Goal: Transaction & Acquisition: Download file/media

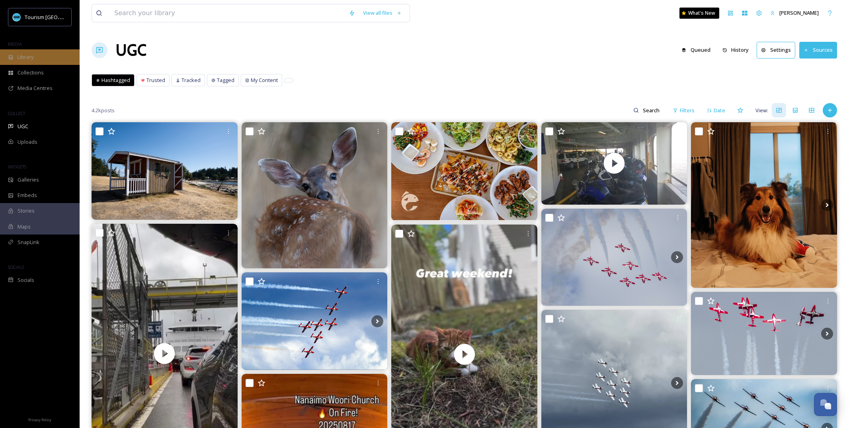
scroll to position [1606, 0]
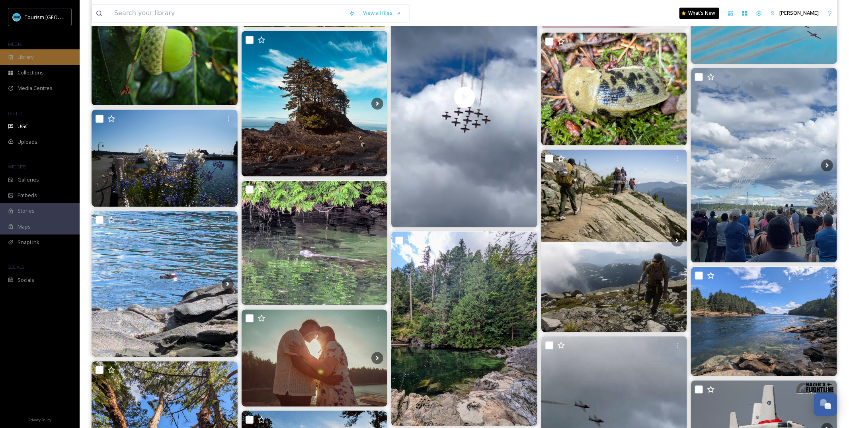
click at [46, 55] on div "Library" at bounding box center [40, 57] width 80 height 16
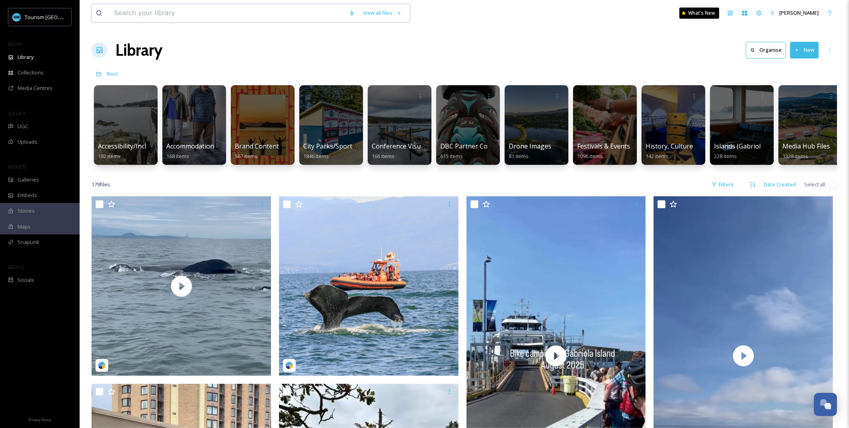
click at [207, 20] on input at bounding box center [227, 13] width 234 height 18
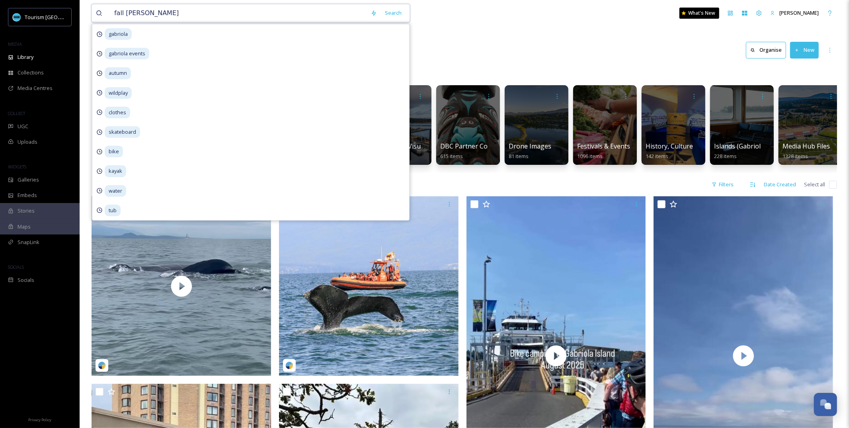
type input "fall adas"
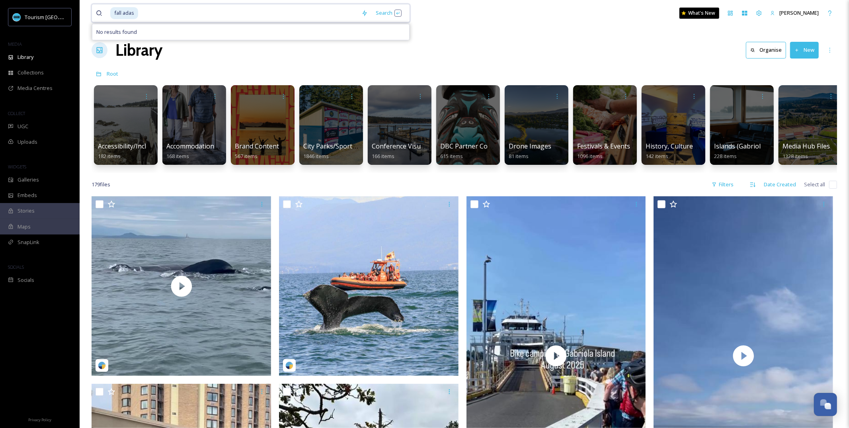
click at [132, 14] on span "fall adas" at bounding box center [124, 13] width 28 height 12
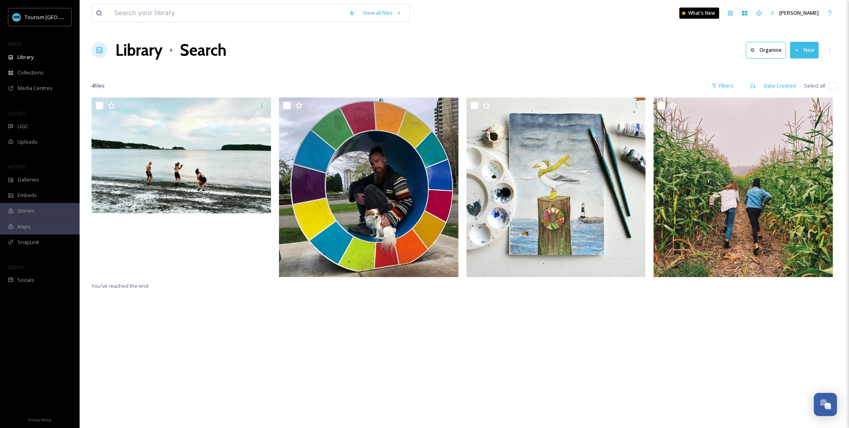
click at [112, 50] on div "Library Search Organise New" at bounding box center [464, 50] width 745 height 24
click at [99, 51] on icon at bounding box center [100, 50] width 6 height 6
click at [48, 54] on div "Library" at bounding box center [40, 57] width 80 height 16
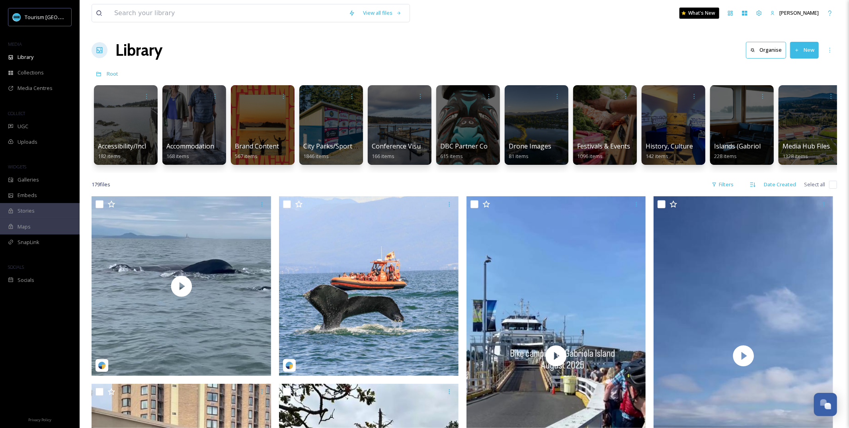
click at [295, 75] on div "Root" at bounding box center [464, 73] width 745 height 15
click at [257, 149] on span "Brand Content" at bounding box center [256, 146] width 45 height 9
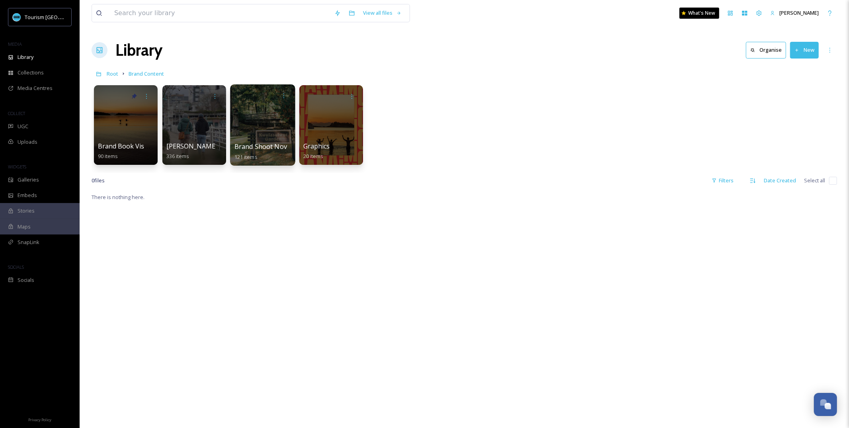
click at [265, 146] on span "Brand Shoot Nov" at bounding box center [260, 146] width 53 height 9
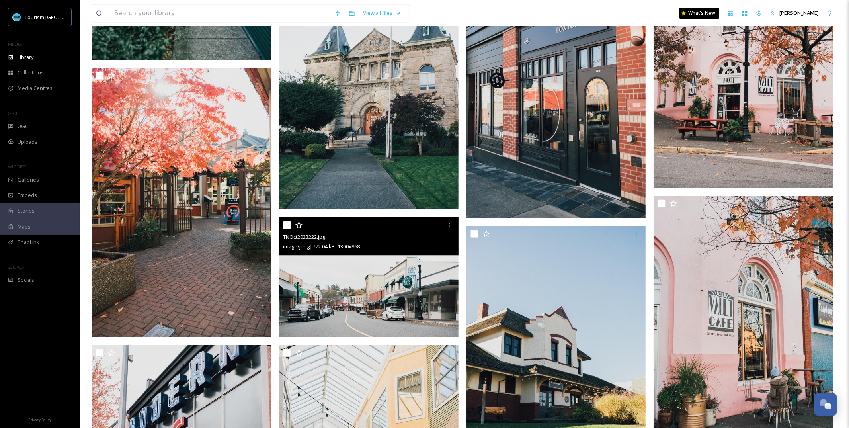
scroll to position [1601, 0]
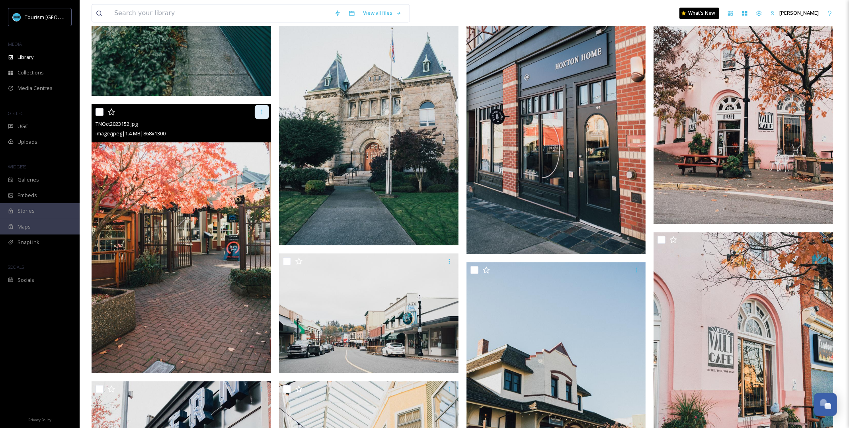
click at [259, 116] on div at bounding box center [262, 112] width 14 height 14
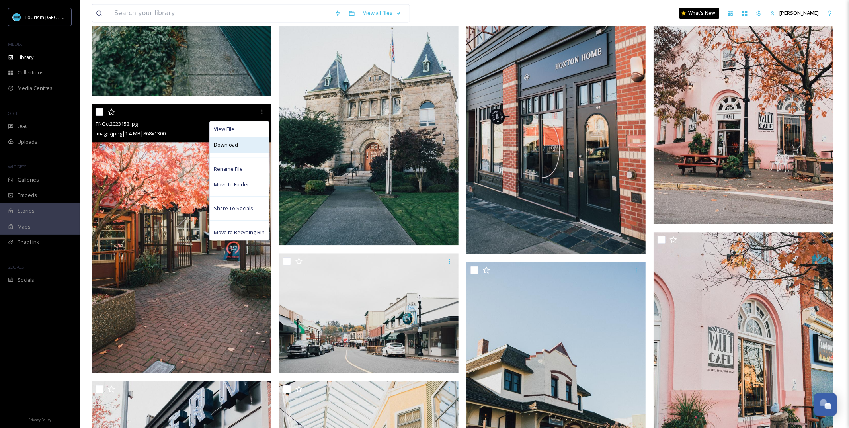
click at [255, 143] on div "Download" at bounding box center [239, 145] width 59 height 16
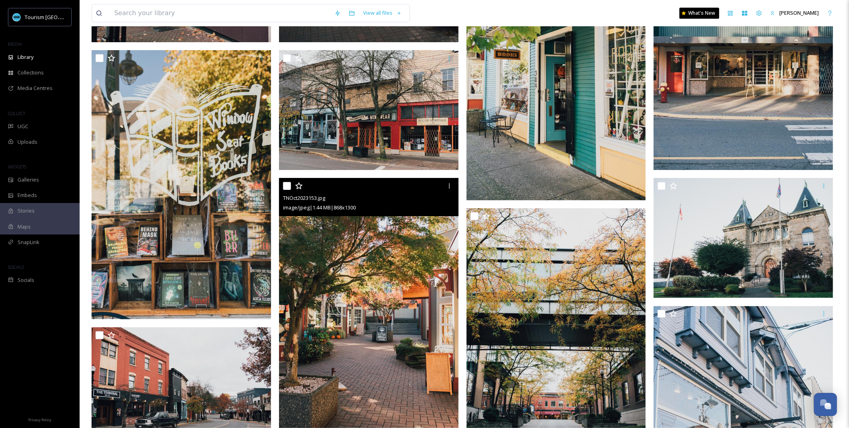
scroll to position [2214, 0]
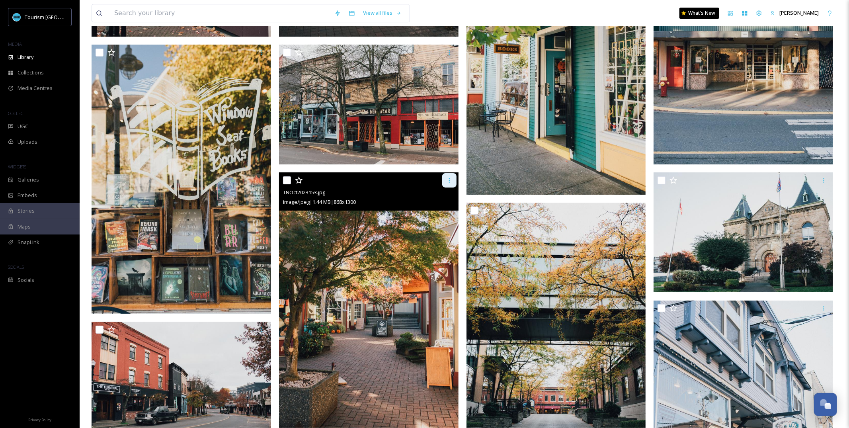
click at [446, 181] on icon at bounding box center [449, 180] width 6 height 6
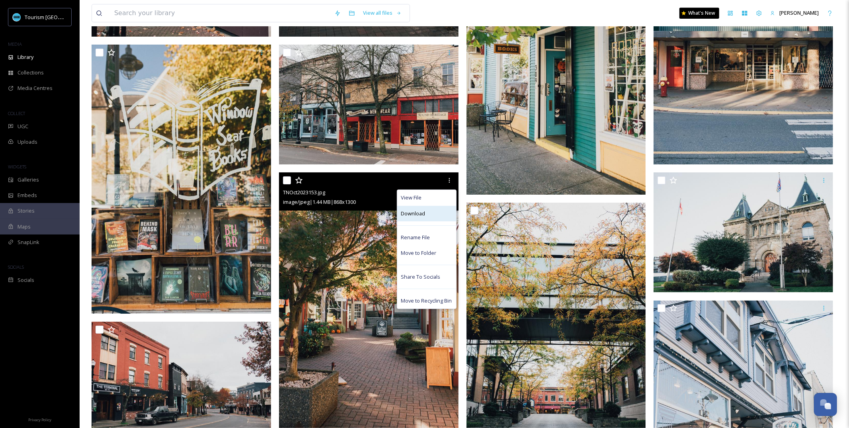
click at [433, 212] on div "Download" at bounding box center [426, 214] width 59 height 16
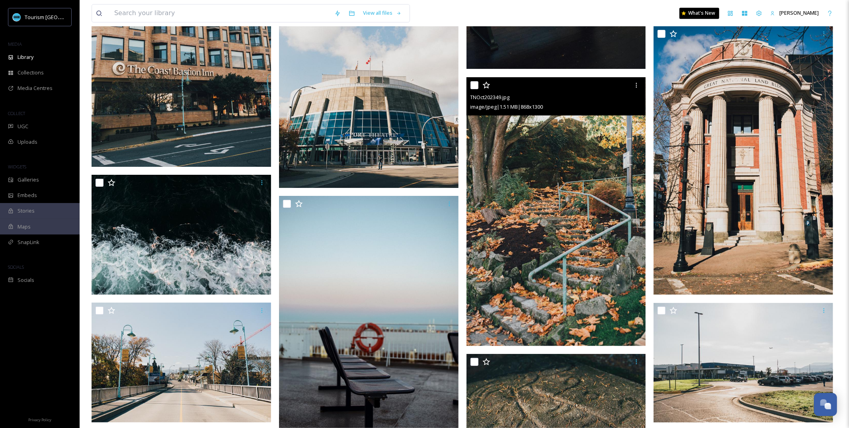
scroll to position [3952, 0]
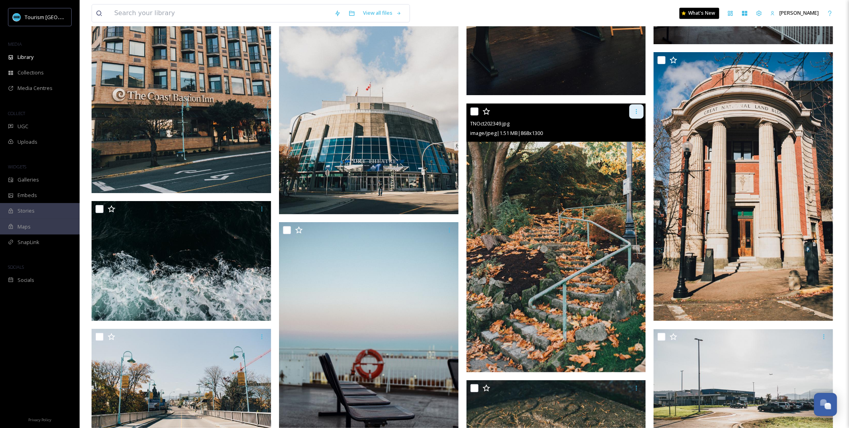
click at [633, 114] on icon at bounding box center [636, 111] width 6 height 6
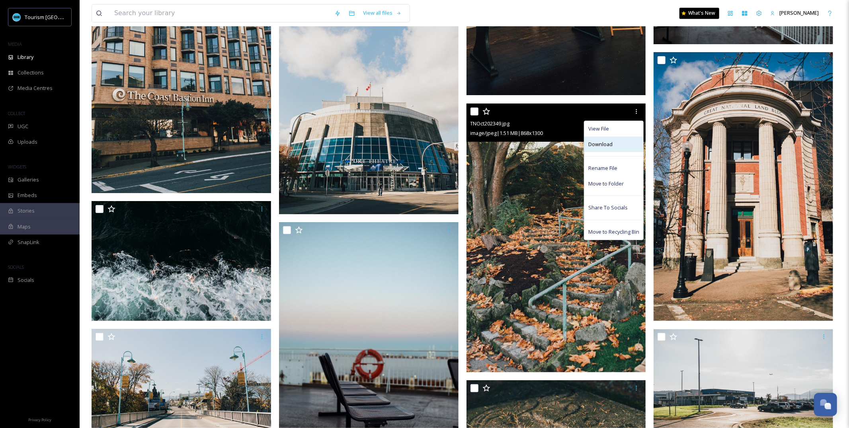
click at [614, 146] on div "Download" at bounding box center [613, 144] width 59 height 16
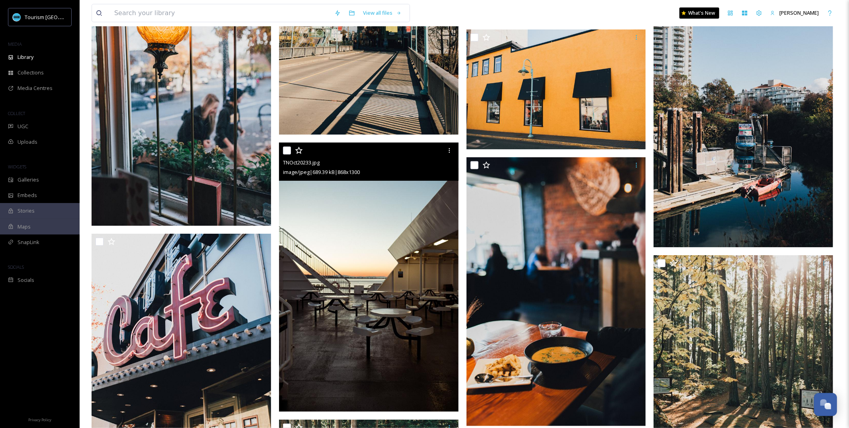
scroll to position [5509, 0]
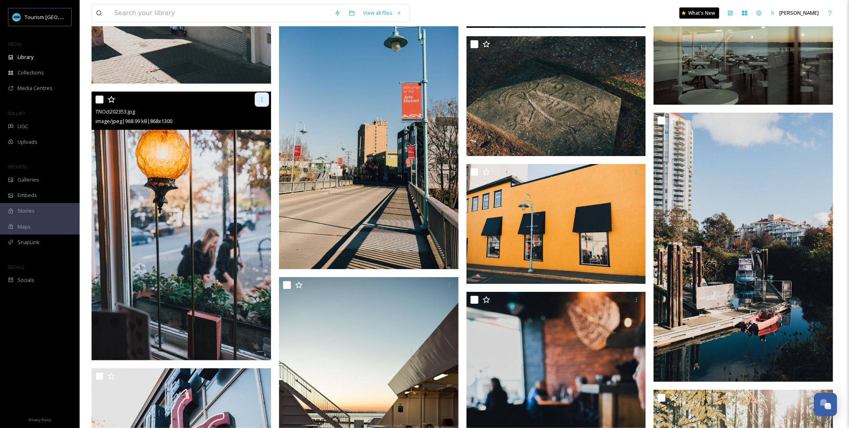
click at [262, 101] on icon at bounding box center [262, 99] width 6 height 6
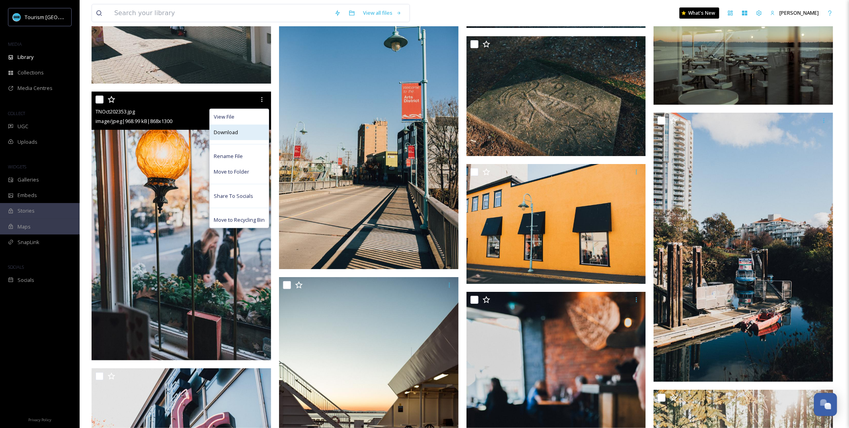
click at [249, 134] on div "Download" at bounding box center [239, 133] width 59 height 16
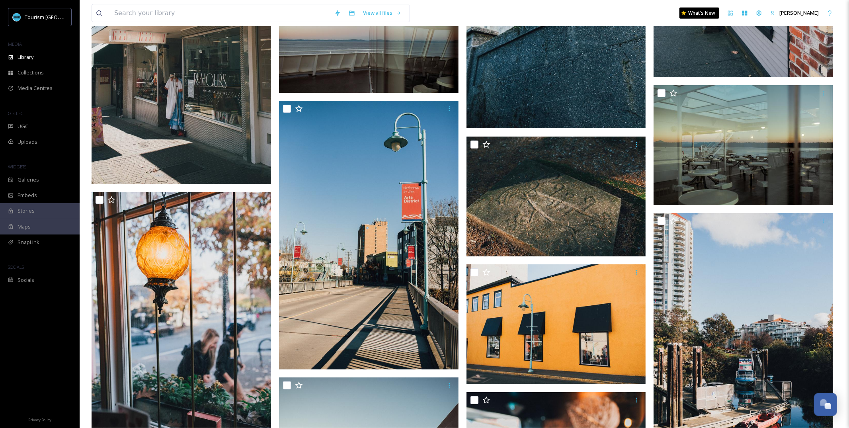
scroll to position [5436, 0]
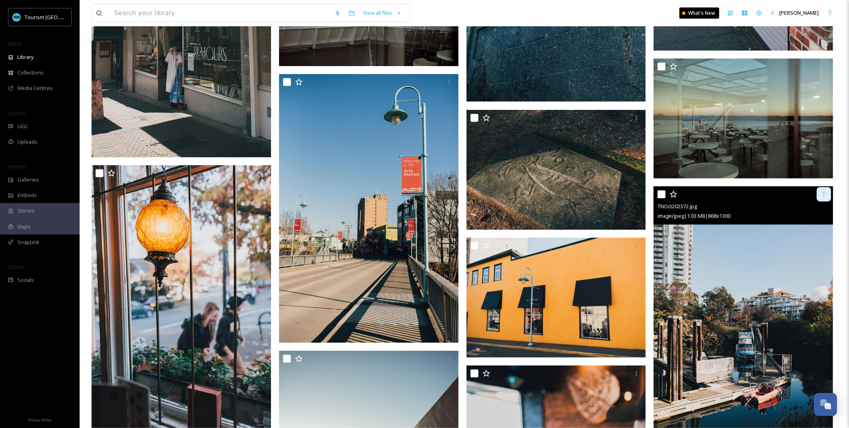
click at [821, 198] on div at bounding box center [823, 194] width 14 height 14
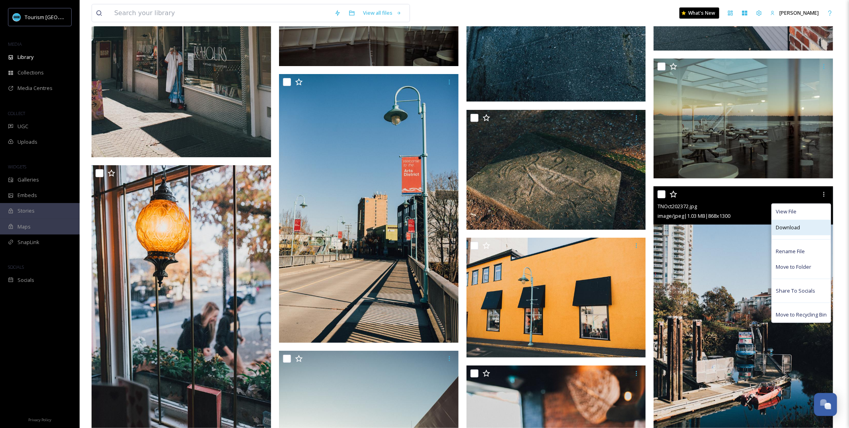
click at [781, 229] on span "Download" at bounding box center [787, 228] width 24 height 8
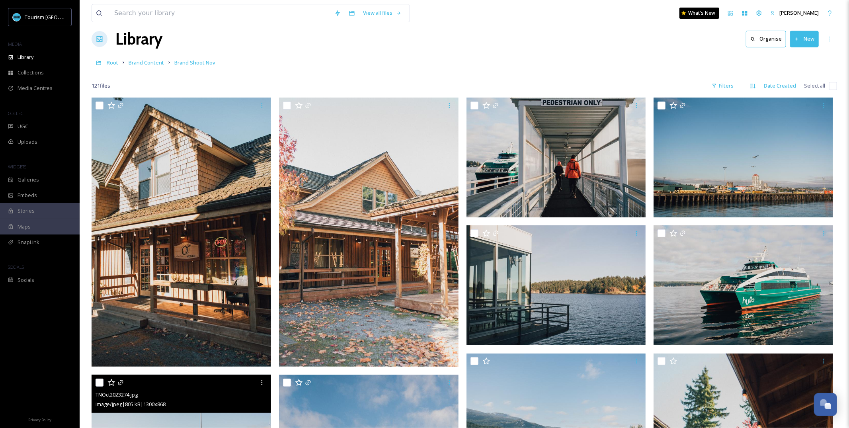
scroll to position [0, 0]
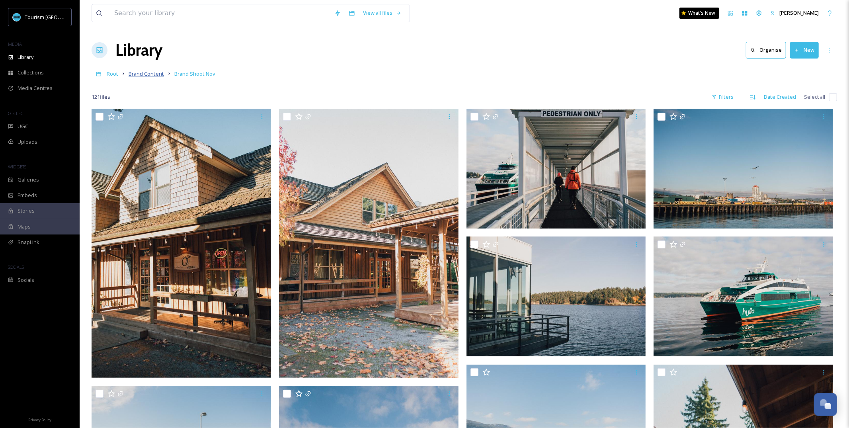
click at [137, 73] on span "Brand Content" at bounding box center [146, 73] width 35 height 7
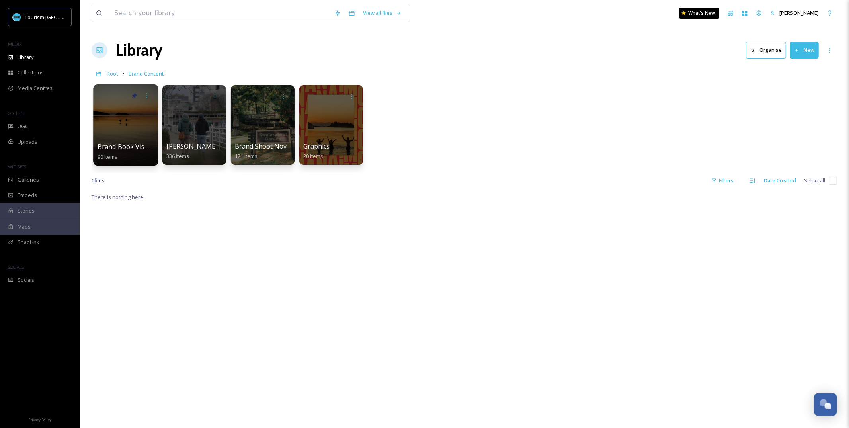
click at [131, 150] on span "Brand Book Visuals" at bounding box center [127, 146] width 60 height 9
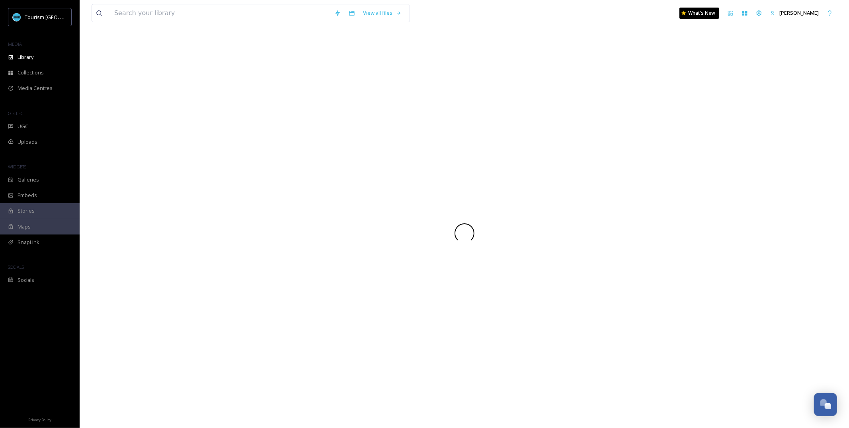
click at [131, 150] on div at bounding box center [464, 232] width 745 height 389
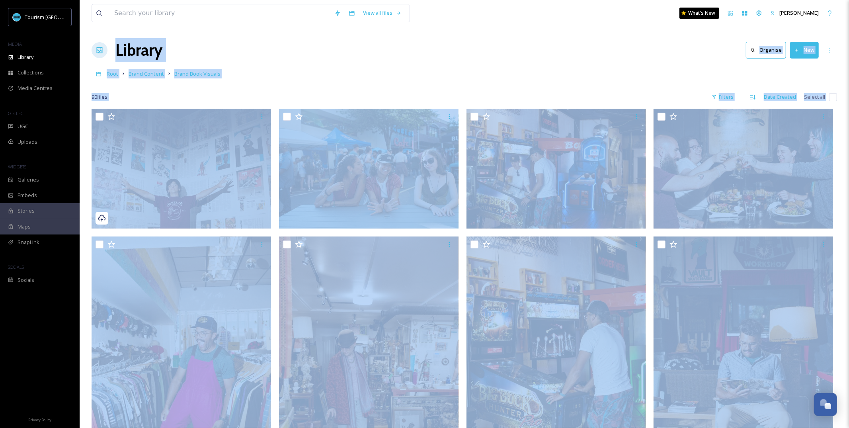
click at [312, 55] on div "Library Organise New" at bounding box center [464, 50] width 745 height 24
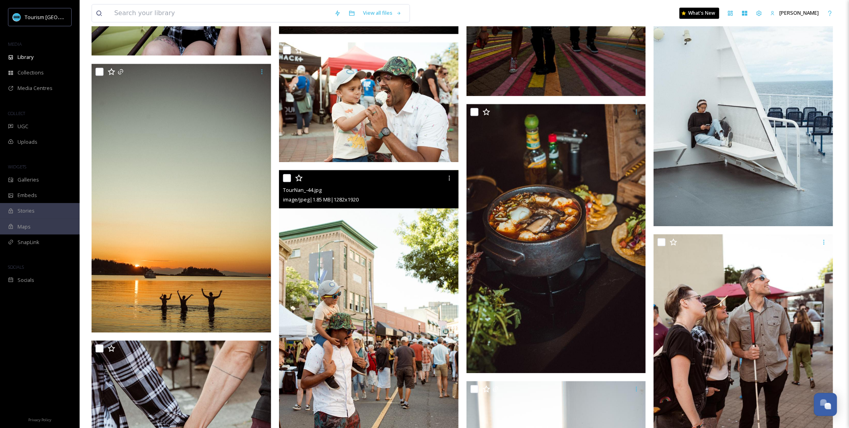
scroll to position [1624, 0]
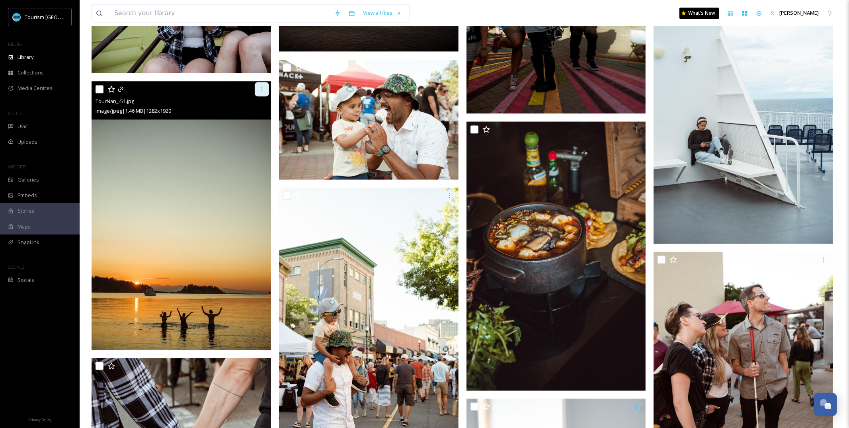
click at [262, 88] on icon at bounding box center [262, 89] width 6 height 6
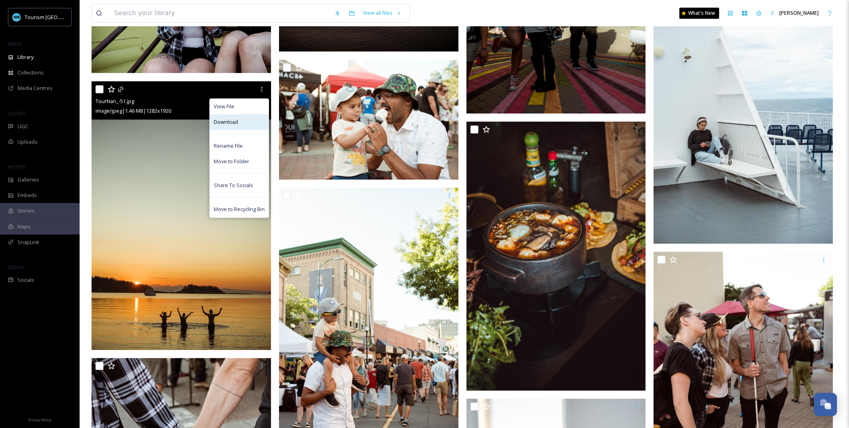
click at [259, 125] on div "Download" at bounding box center [239, 122] width 59 height 16
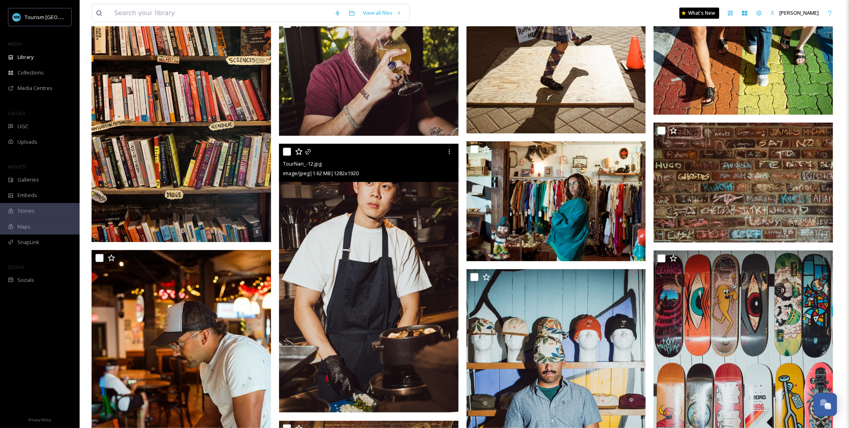
scroll to position [2819, 0]
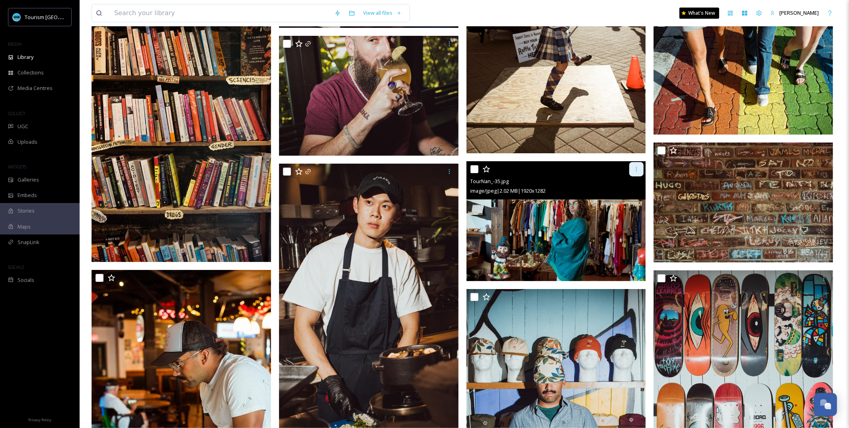
click at [636, 168] on icon at bounding box center [636, 169] width 6 height 6
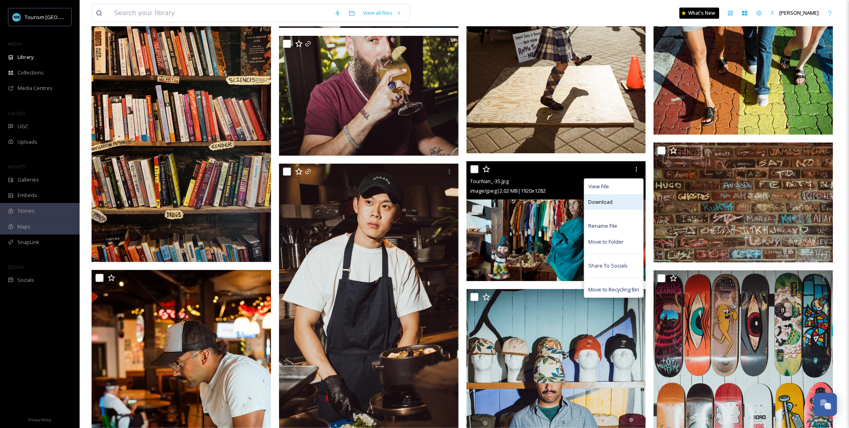
click at [608, 205] on span "Download" at bounding box center [600, 202] width 24 height 8
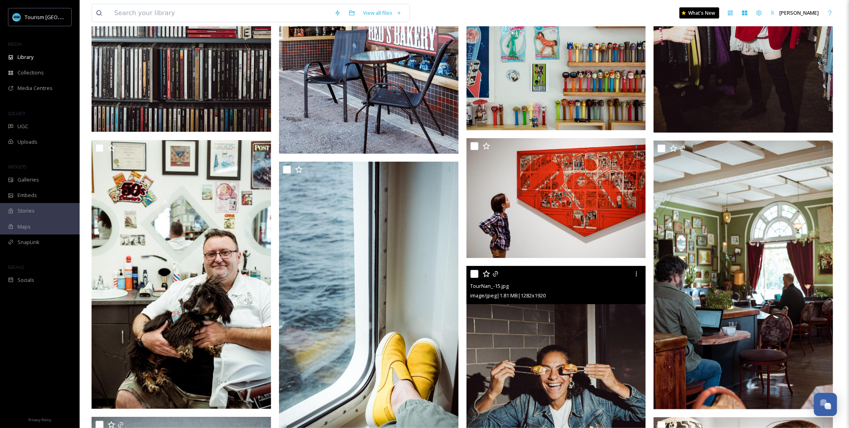
scroll to position [3492, 0]
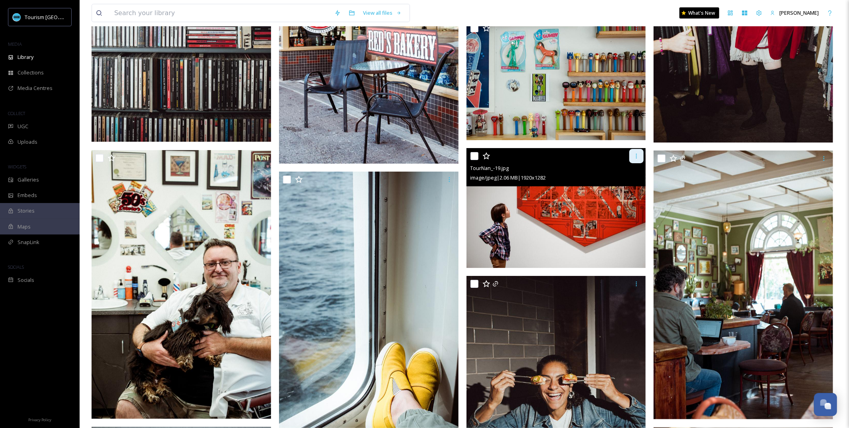
click at [634, 155] on icon at bounding box center [636, 156] width 6 height 6
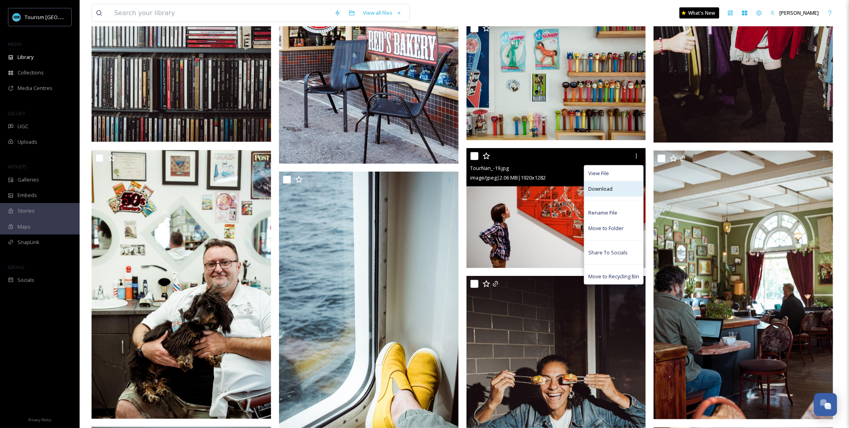
click at [617, 192] on div "Download" at bounding box center [613, 189] width 59 height 16
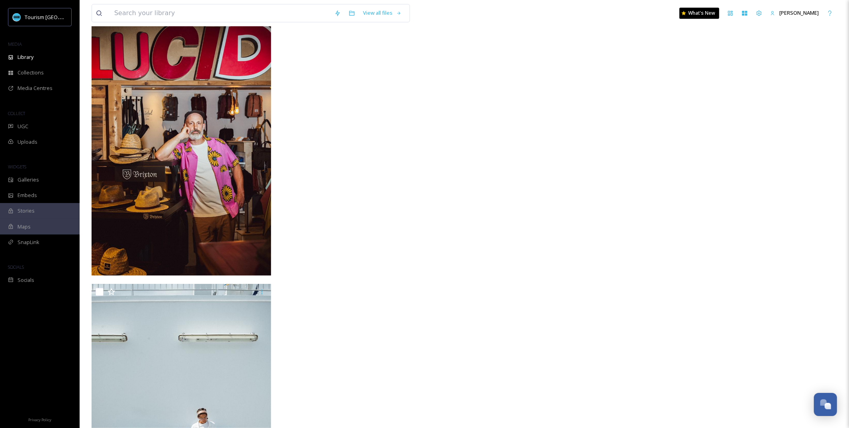
scroll to position [4649, 0]
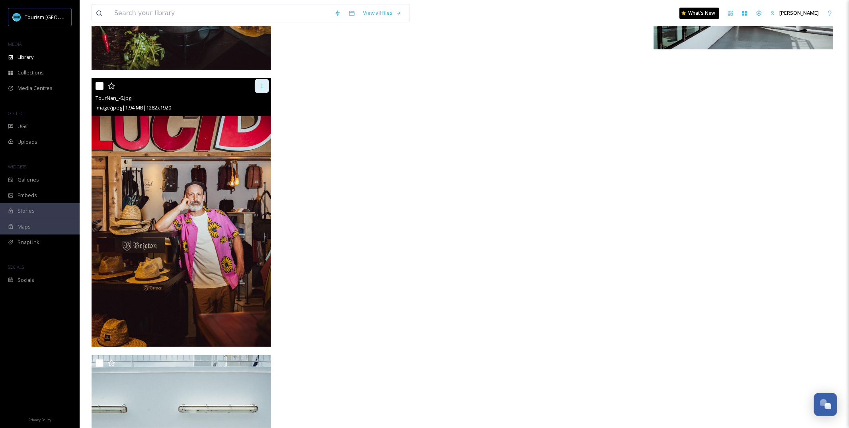
click at [263, 84] on icon at bounding box center [262, 86] width 6 height 6
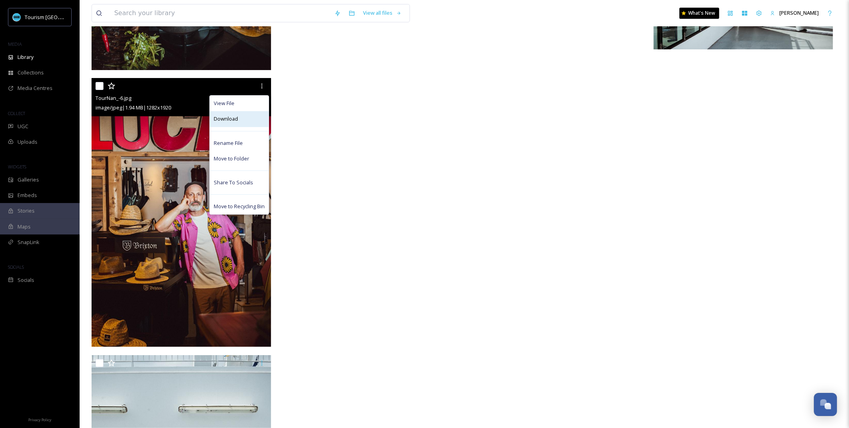
click at [257, 117] on div "Download" at bounding box center [239, 119] width 59 height 16
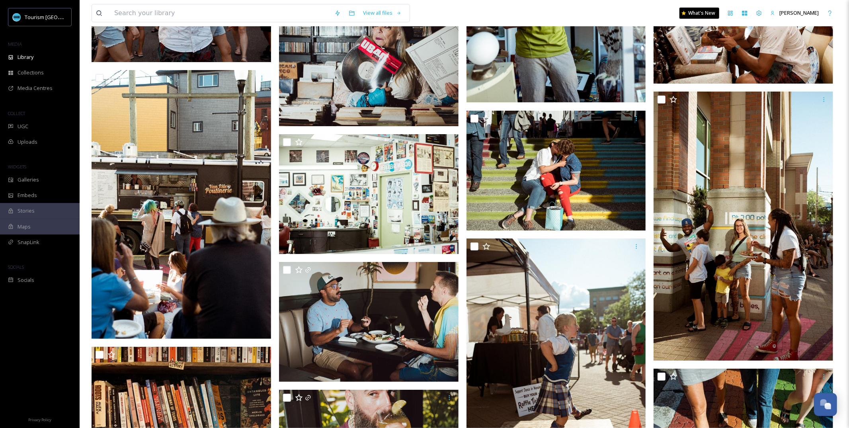
scroll to position [2464, 0]
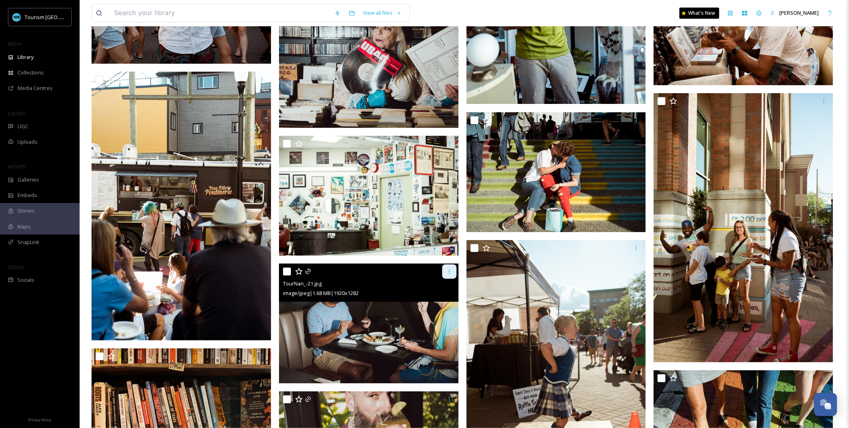
click at [451, 270] on icon at bounding box center [449, 271] width 6 height 6
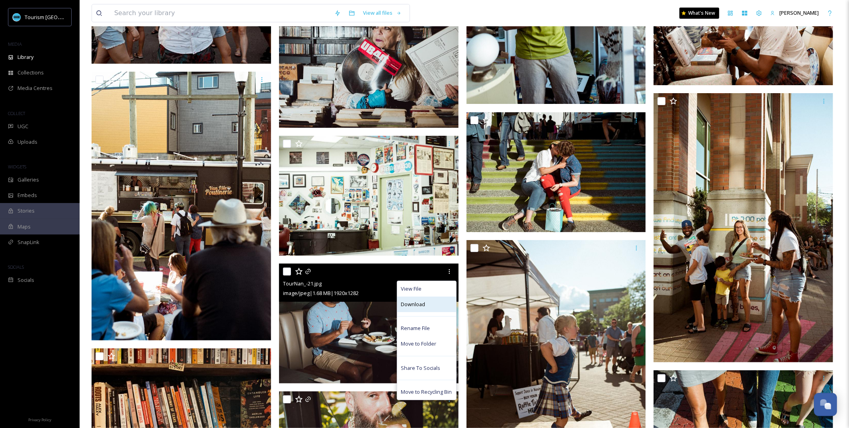
click at [442, 302] on div "Download" at bounding box center [426, 304] width 59 height 16
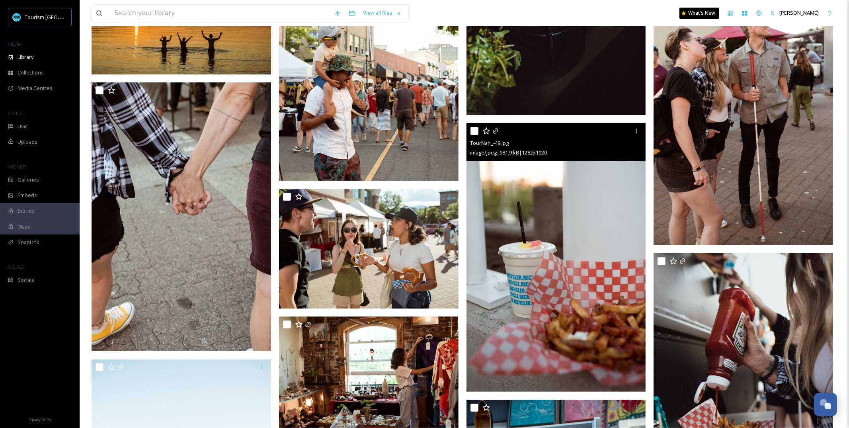
scroll to position [1901, 0]
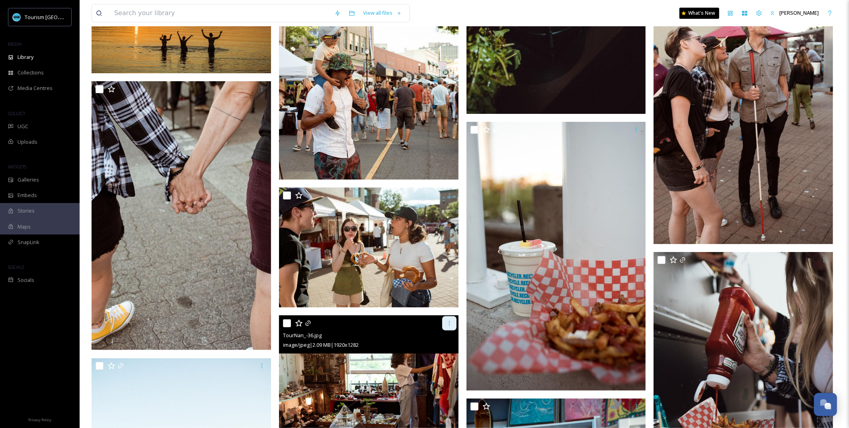
click at [448, 322] on icon at bounding box center [449, 323] width 6 height 6
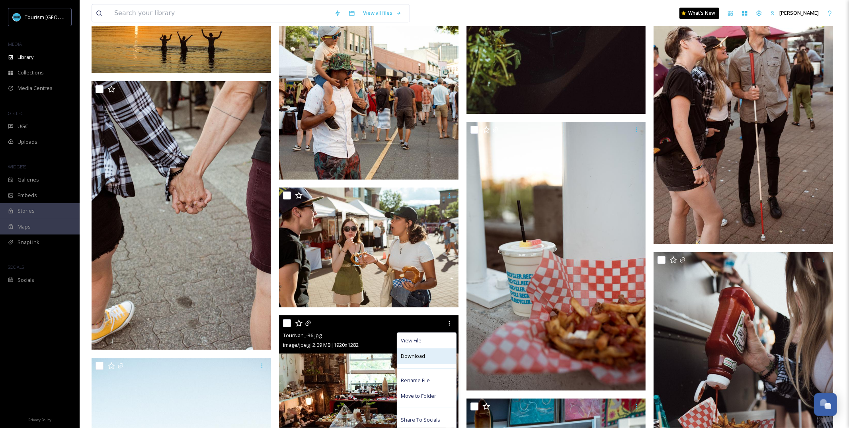
click at [432, 352] on div "Download" at bounding box center [426, 356] width 59 height 16
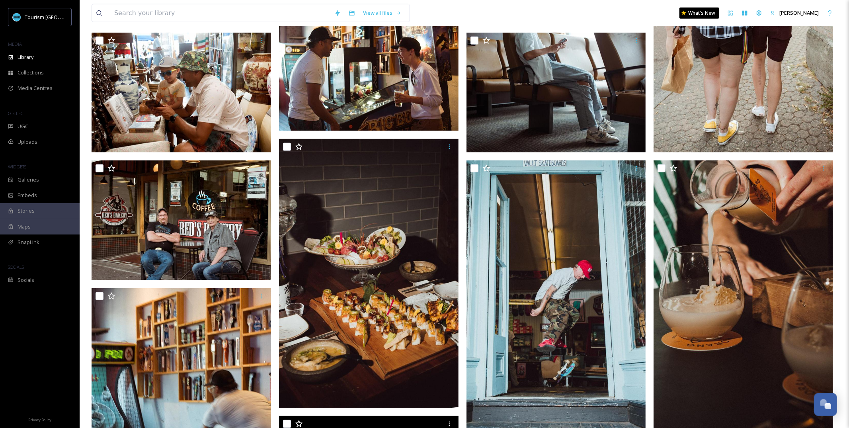
scroll to position [824, 0]
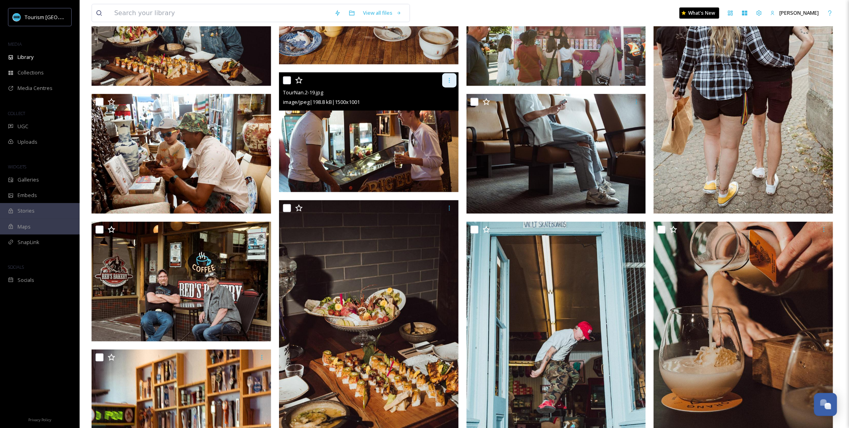
click at [446, 83] on icon at bounding box center [449, 80] width 6 height 6
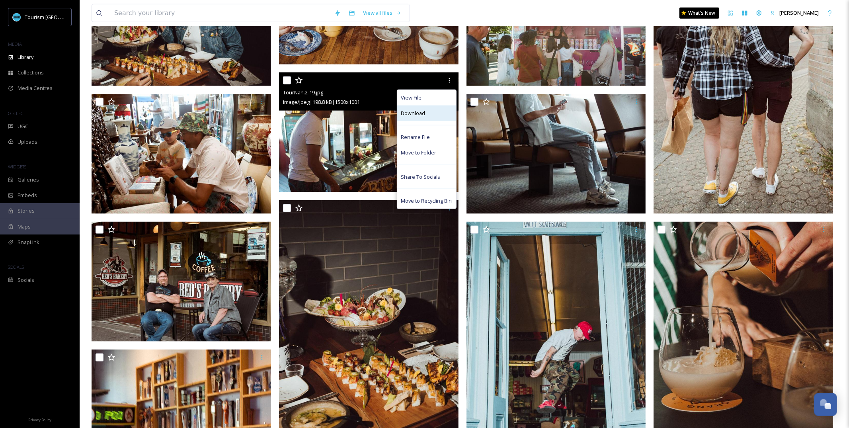
click at [440, 113] on div "Download" at bounding box center [426, 113] width 59 height 16
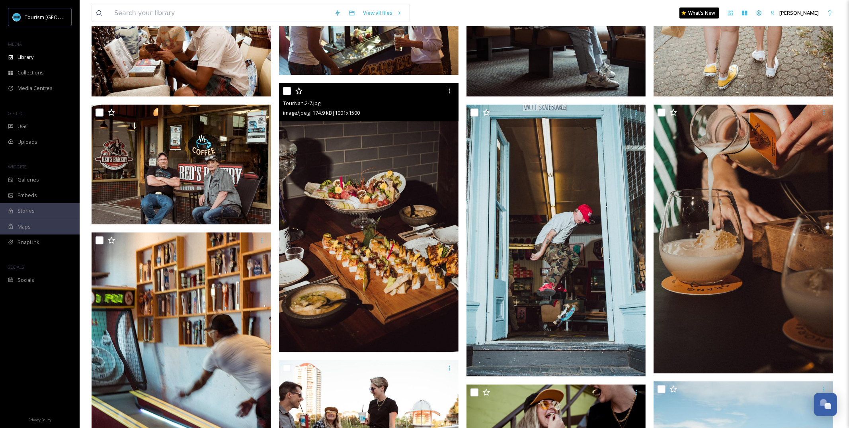
scroll to position [1005, 0]
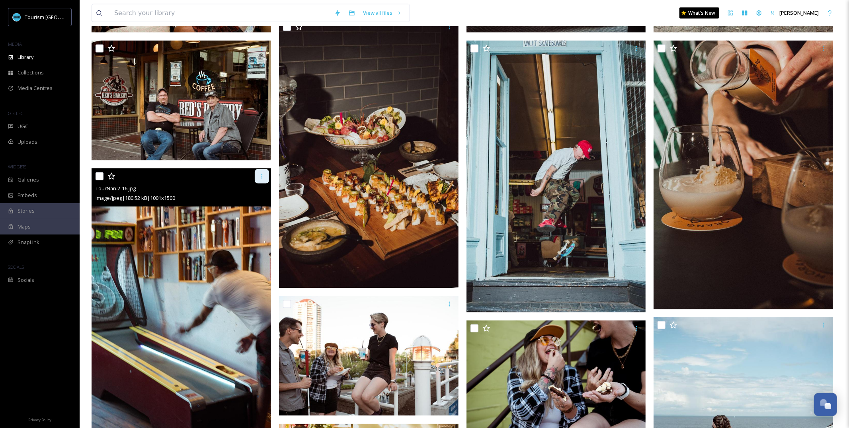
click at [265, 177] on div at bounding box center [262, 176] width 14 height 14
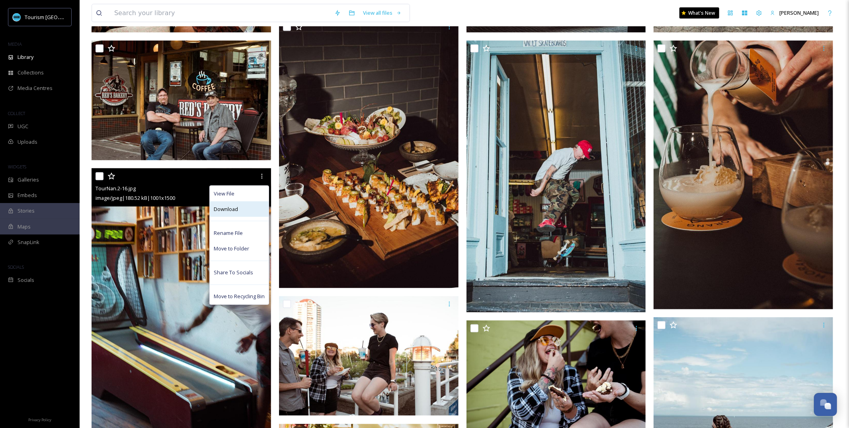
click at [259, 213] on div "Download" at bounding box center [239, 209] width 59 height 16
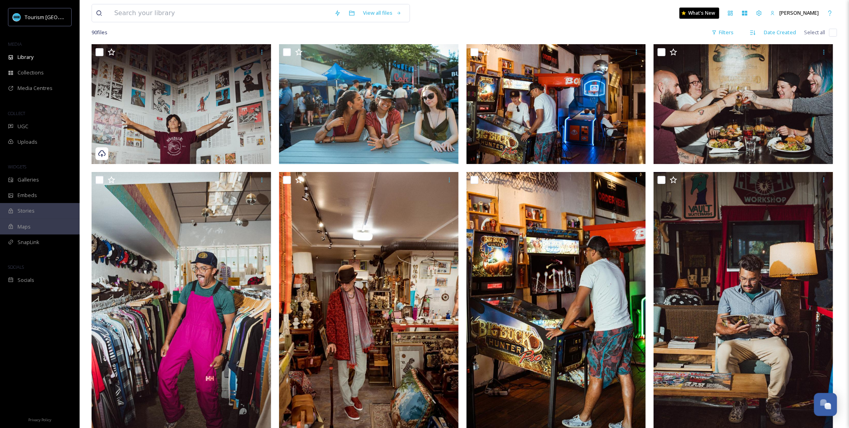
scroll to position [0, 0]
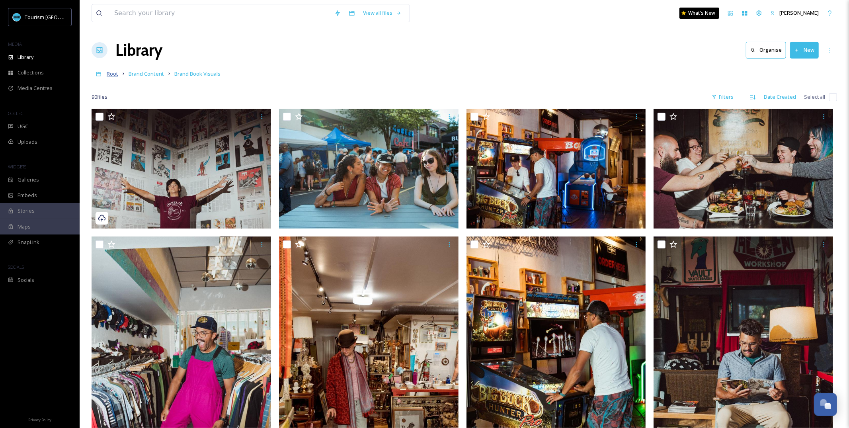
click at [109, 74] on span "Root" at bounding box center [113, 73] width 12 height 7
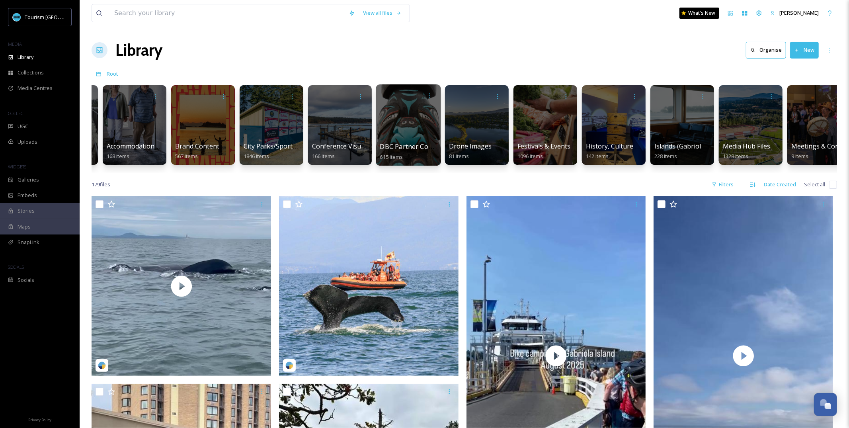
scroll to position [0, 66]
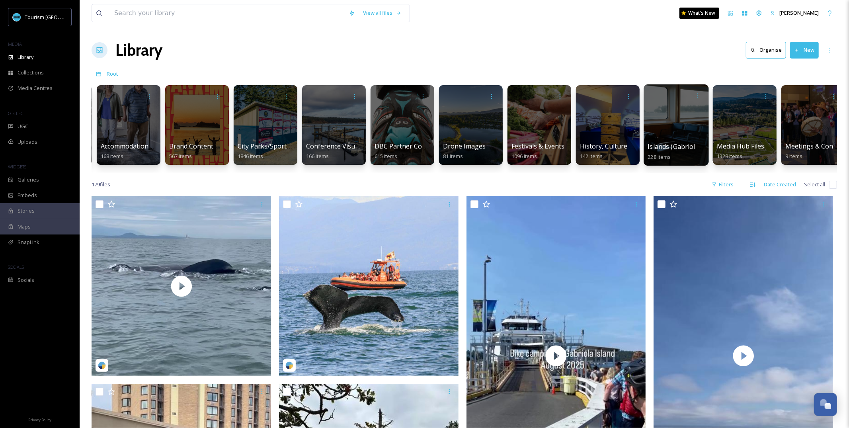
click at [676, 141] on div at bounding box center [675, 124] width 65 height 81
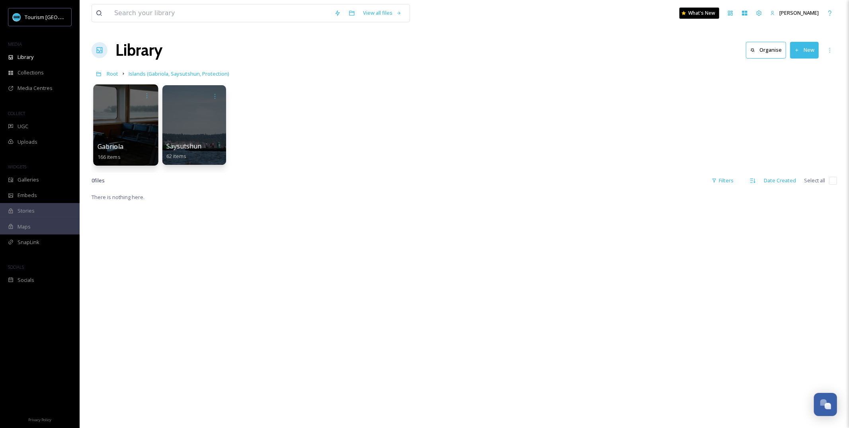
click at [145, 119] on div at bounding box center [125, 124] width 65 height 81
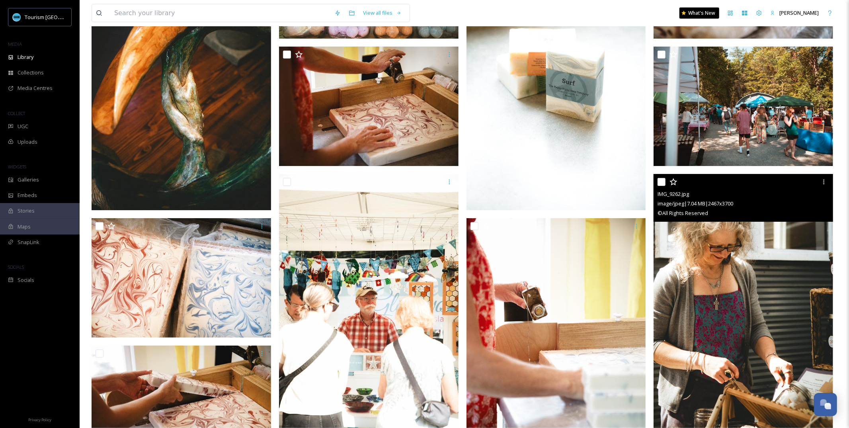
scroll to position [3295, 0]
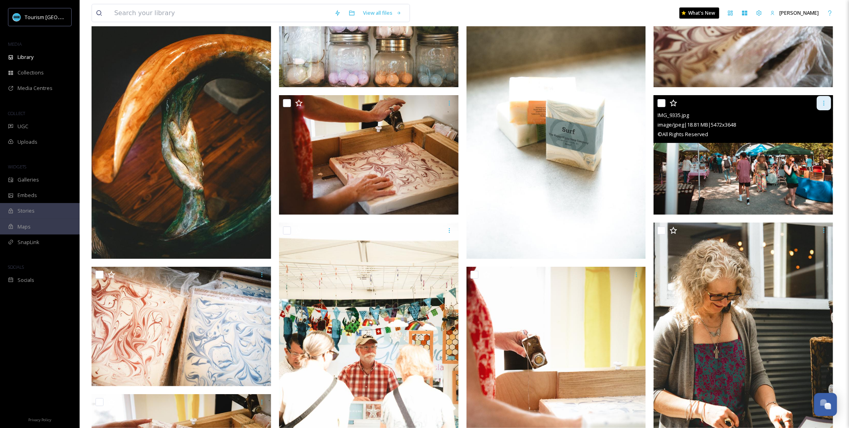
click at [824, 103] on icon at bounding box center [823, 103] width 6 height 6
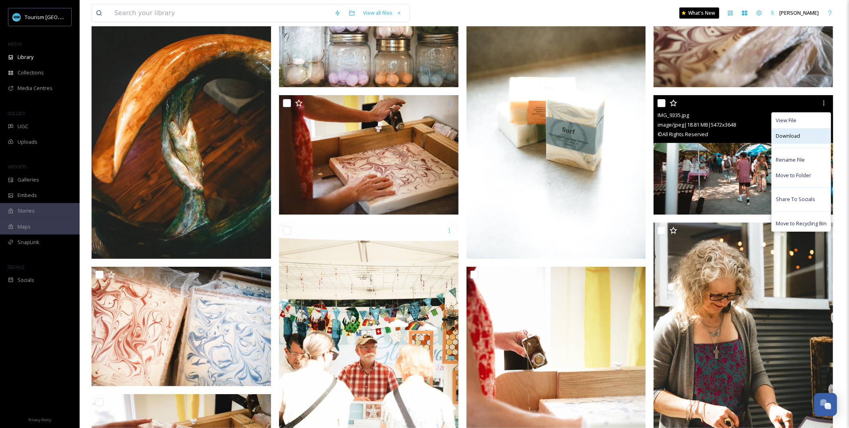
click at [790, 138] on span "Download" at bounding box center [787, 136] width 24 height 8
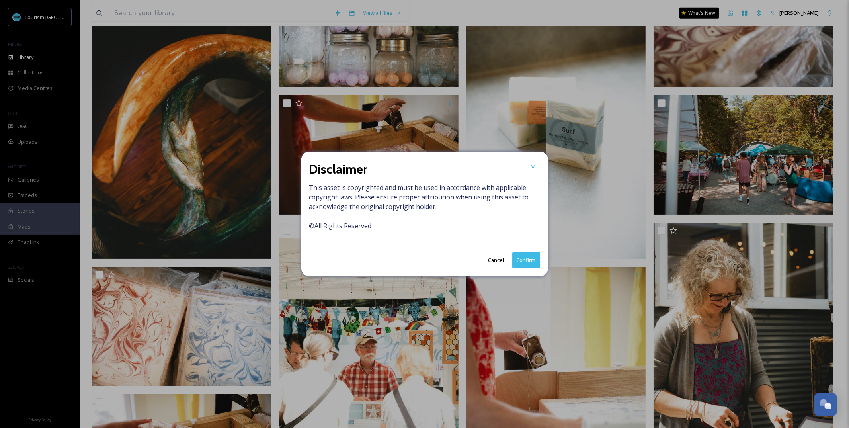
click at [531, 265] on button "Confirm" at bounding box center [526, 260] width 28 height 16
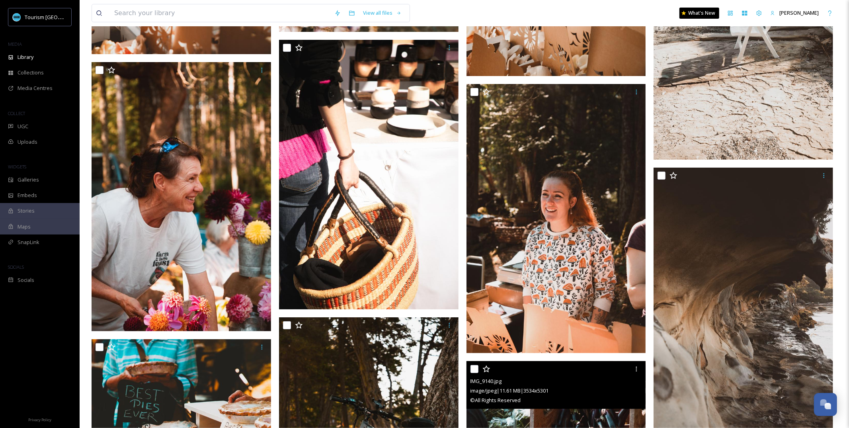
scroll to position [5068, 0]
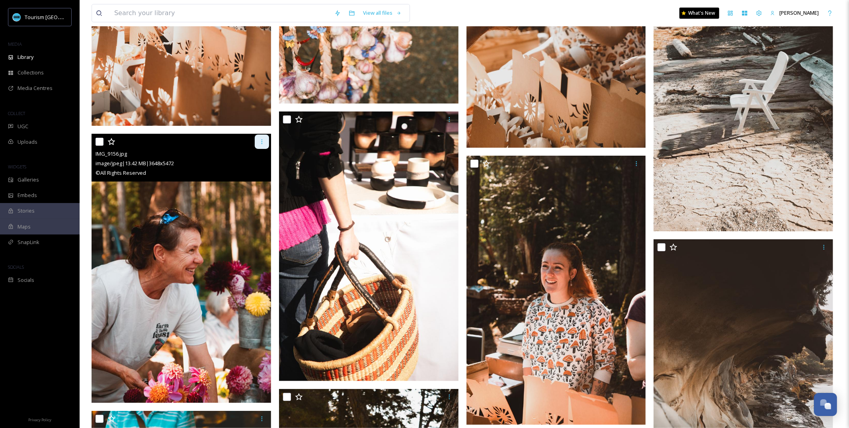
click at [262, 146] on div at bounding box center [262, 141] width 14 height 14
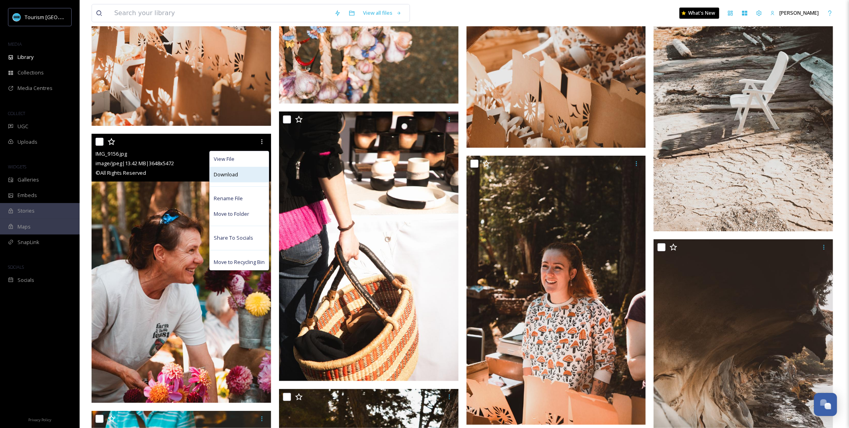
click at [253, 172] on div "Download" at bounding box center [239, 175] width 59 height 16
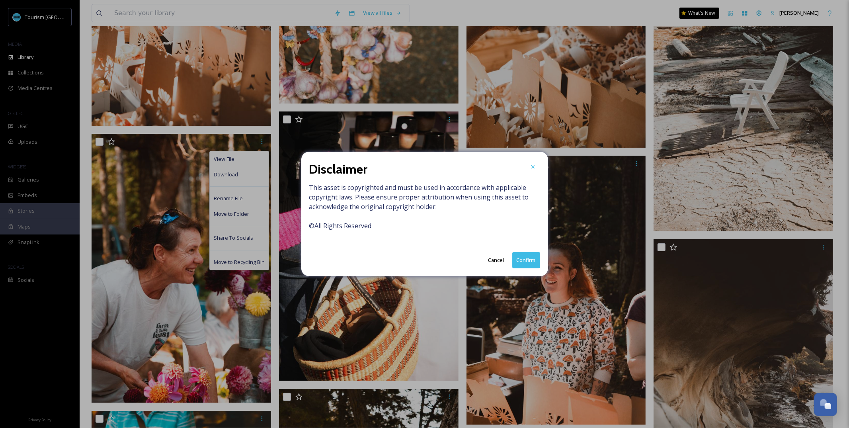
click at [535, 261] on button "Confirm" at bounding box center [526, 260] width 28 height 16
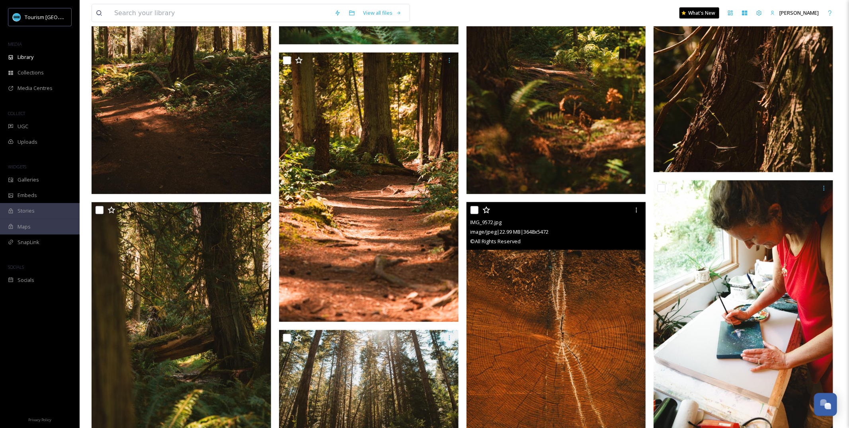
scroll to position [1015, 0]
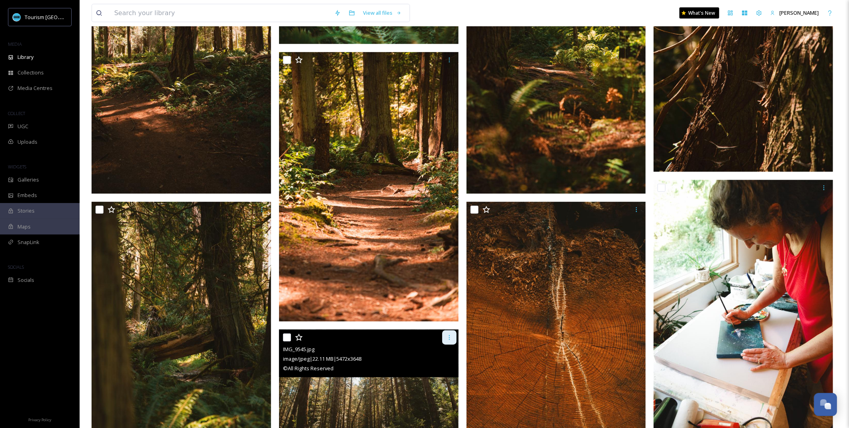
click at [449, 339] on icon at bounding box center [448, 337] width 1 height 5
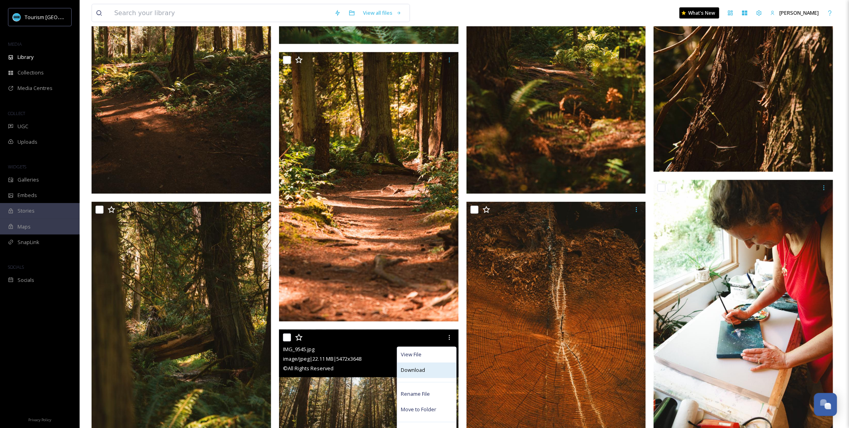
click at [422, 372] on span "Download" at bounding box center [413, 370] width 24 height 8
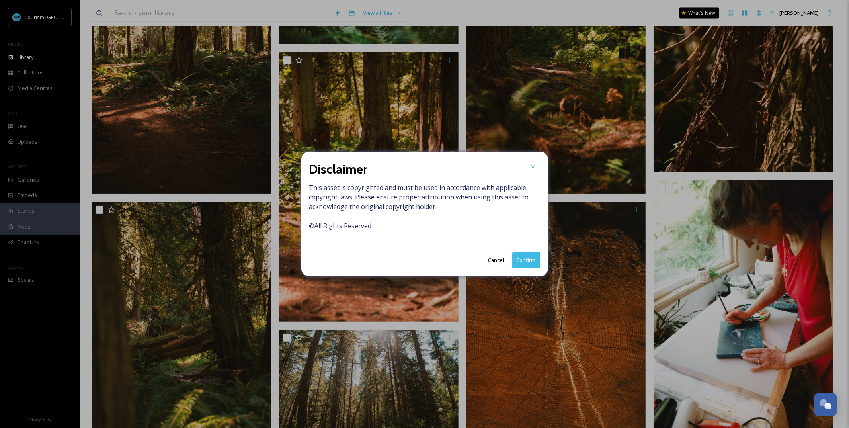
click at [525, 262] on button "Confirm" at bounding box center [526, 260] width 28 height 16
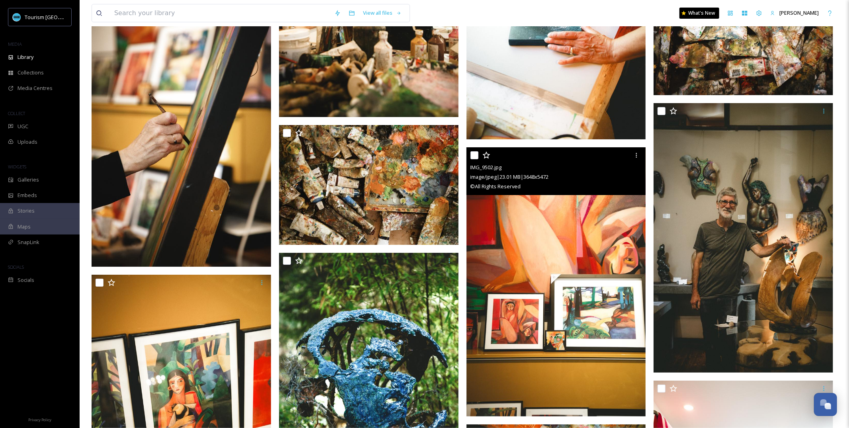
scroll to position [2384, 0]
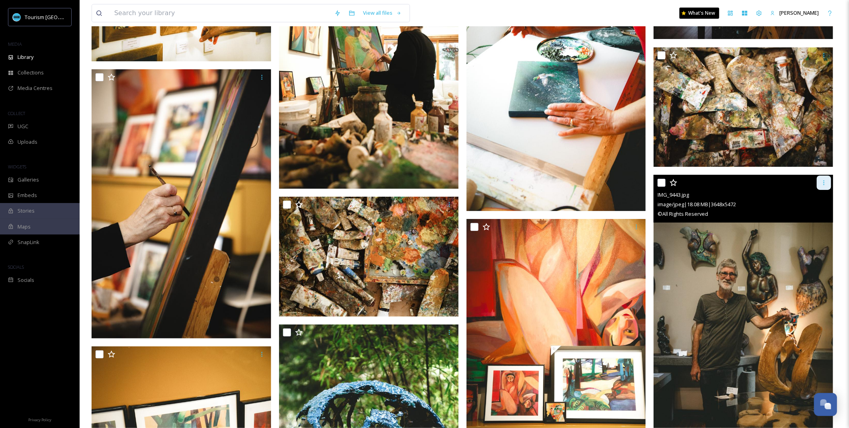
click at [823, 185] on icon at bounding box center [823, 182] width 6 height 6
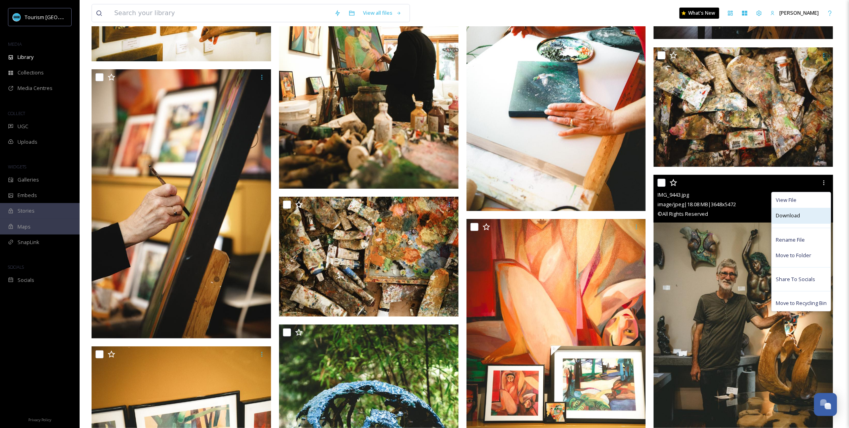
click at [797, 215] on span "Download" at bounding box center [787, 216] width 24 height 8
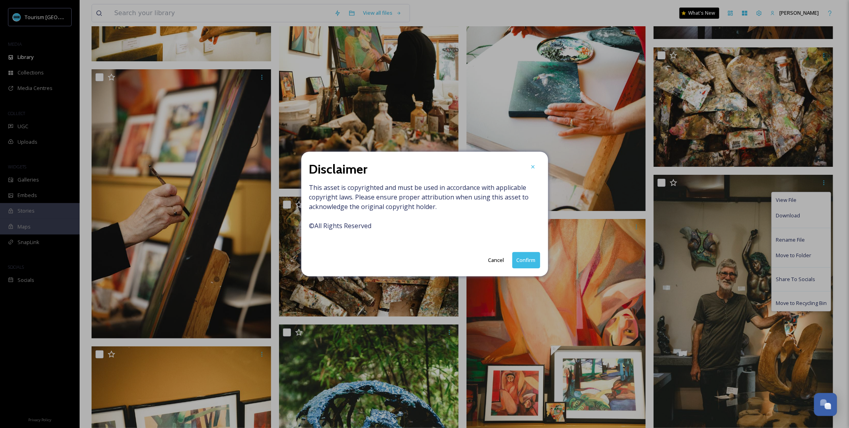
click at [533, 265] on button "Confirm" at bounding box center [526, 260] width 28 height 16
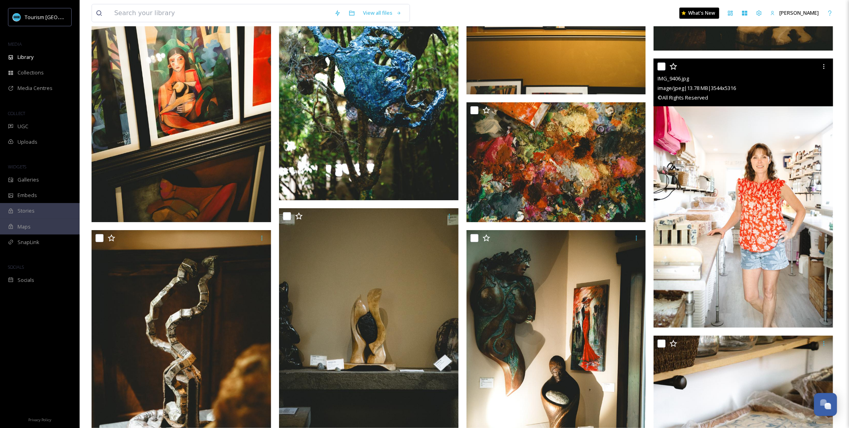
scroll to position [2753, 0]
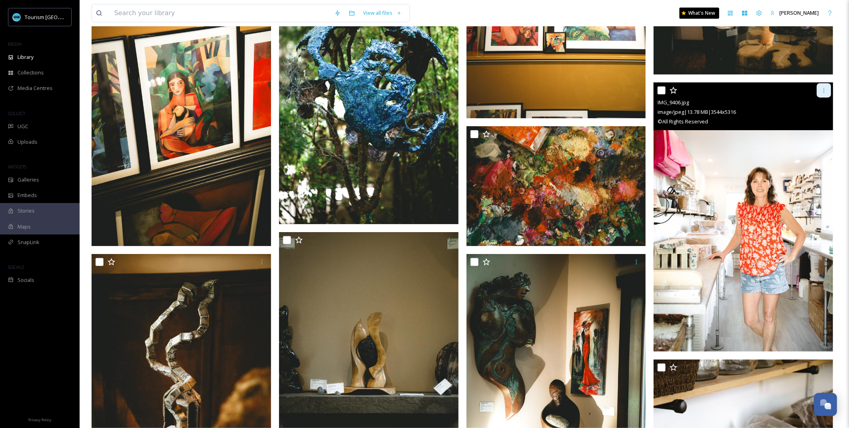
click at [820, 90] on icon at bounding box center [823, 90] width 6 height 6
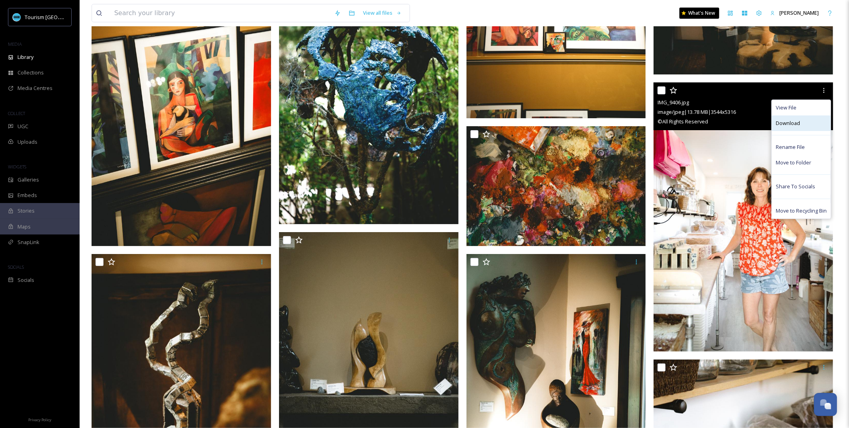
click at [797, 123] on span "Download" at bounding box center [787, 123] width 24 height 8
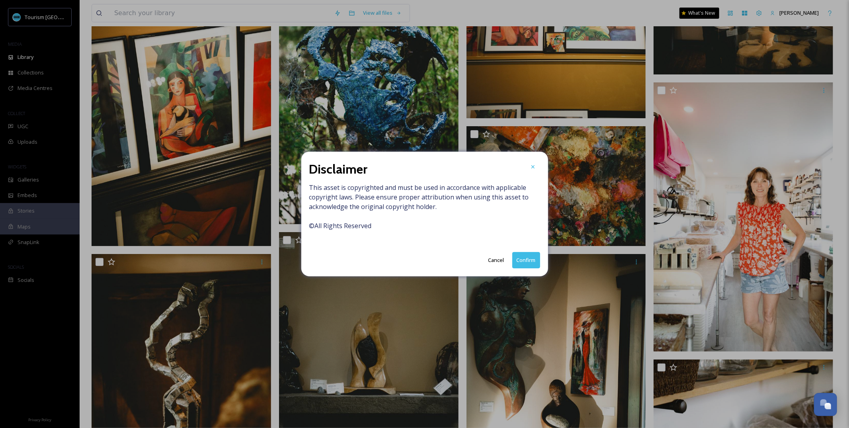
click at [525, 266] on button "Confirm" at bounding box center [526, 260] width 28 height 16
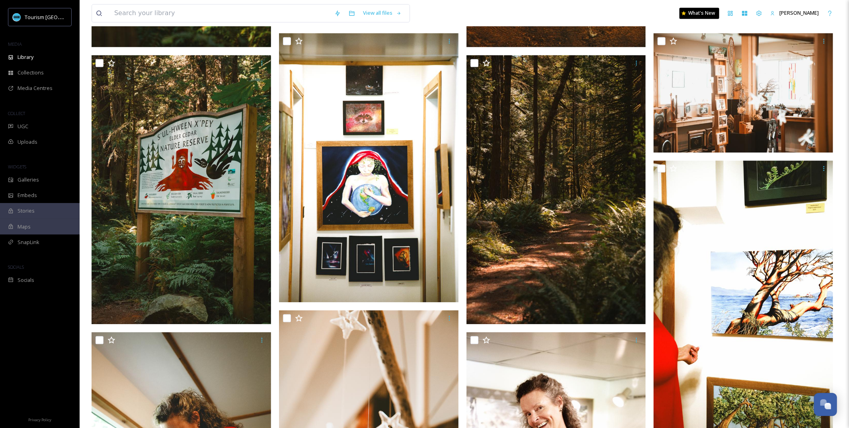
scroll to position [1369, 0]
